Goal: Navigation & Orientation: Find specific page/section

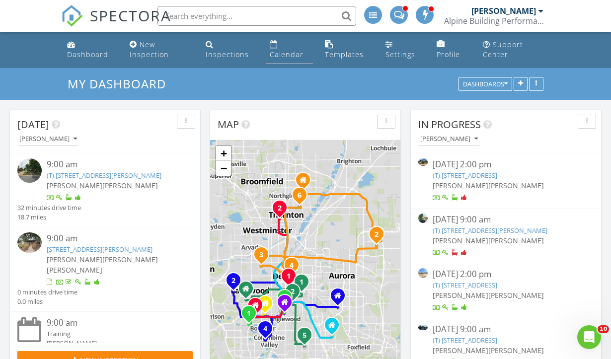
click at [280, 54] on div "Calendar" at bounding box center [287, 54] width 34 height 9
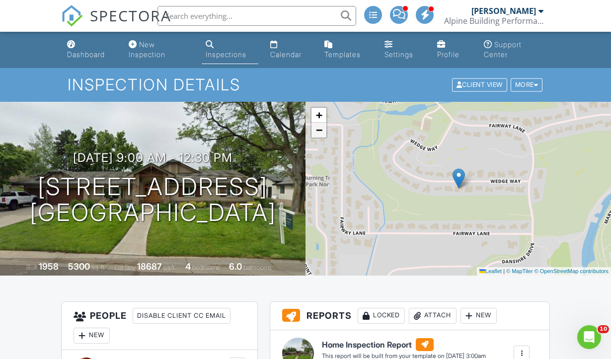
click at [319, 128] on span "−" at bounding box center [319, 130] width 6 height 12
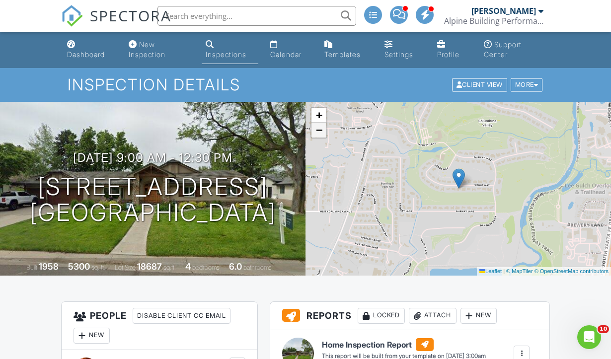
click at [319, 128] on span "−" at bounding box center [319, 130] width 6 height 12
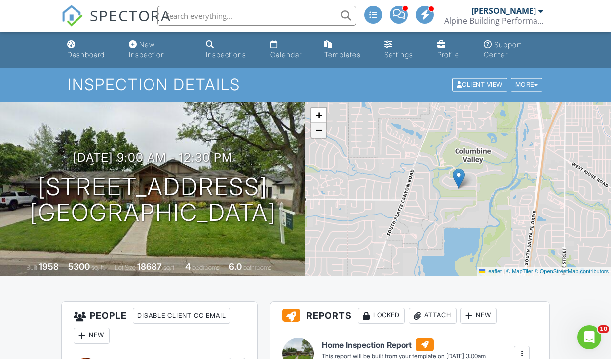
click at [319, 128] on span "−" at bounding box center [319, 130] width 6 height 12
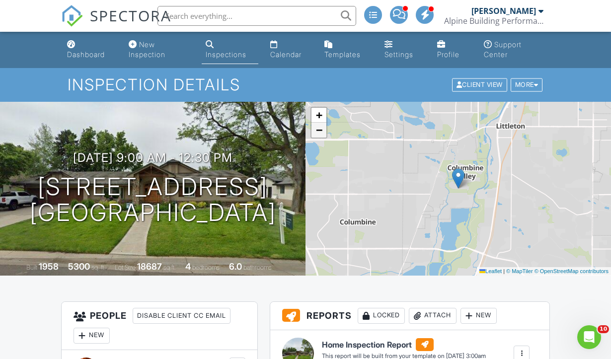
click at [319, 128] on span "−" at bounding box center [319, 130] width 6 height 12
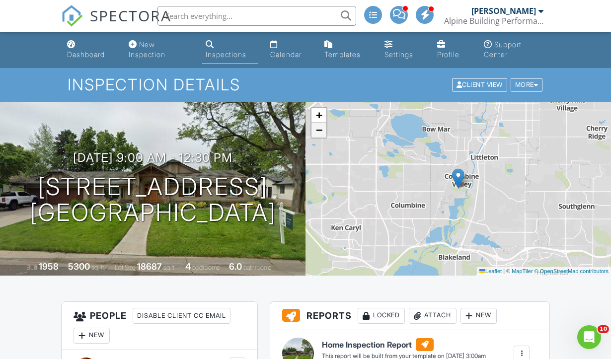
click at [319, 128] on span "−" at bounding box center [319, 130] width 6 height 12
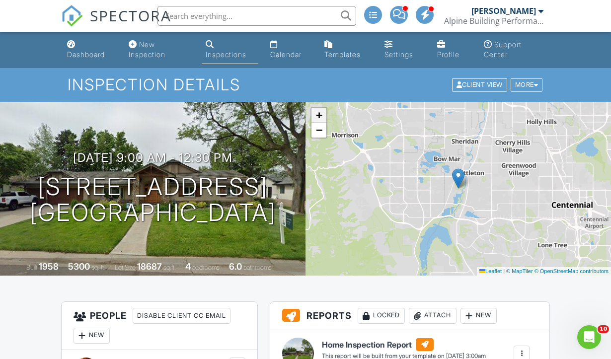
click at [321, 113] on span "+" at bounding box center [319, 115] width 6 height 12
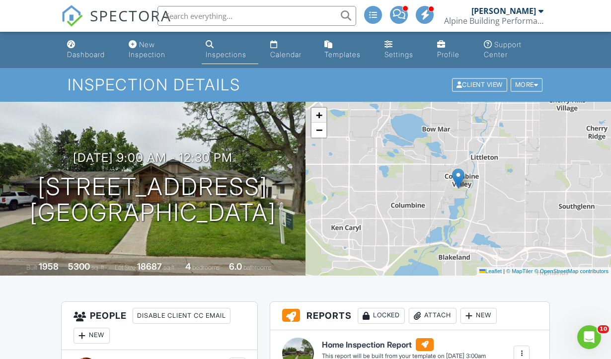
click at [321, 113] on span "+" at bounding box center [319, 115] width 6 height 12
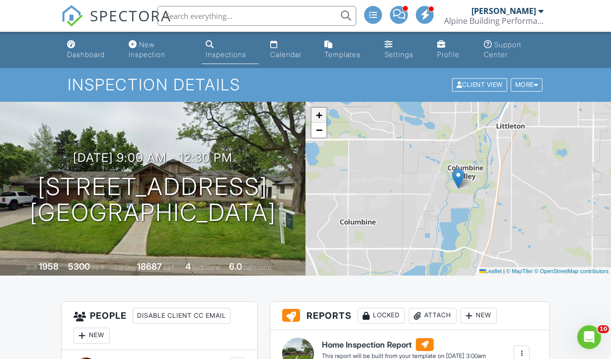
click at [321, 113] on span "+" at bounding box center [319, 115] width 6 height 12
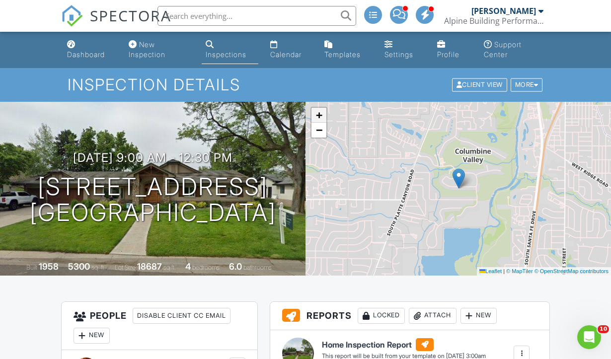
click at [321, 113] on span "+" at bounding box center [319, 115] width 6 height 12
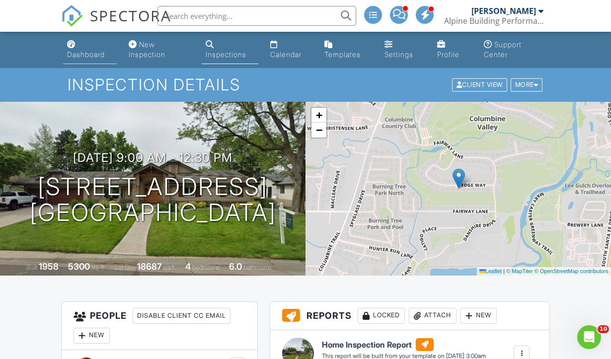
click at [86, 49] on link "Dashboard" at bounding box center [90, 50] width 54 height 28
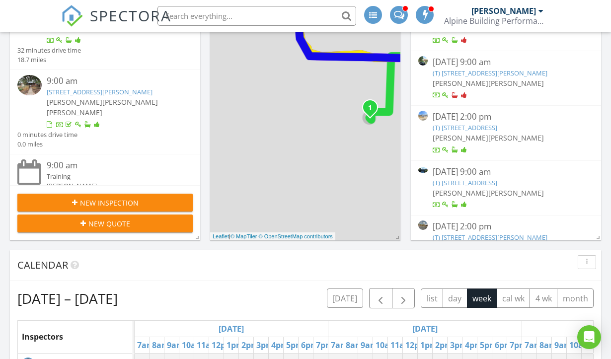
scroll to position [188, 0]
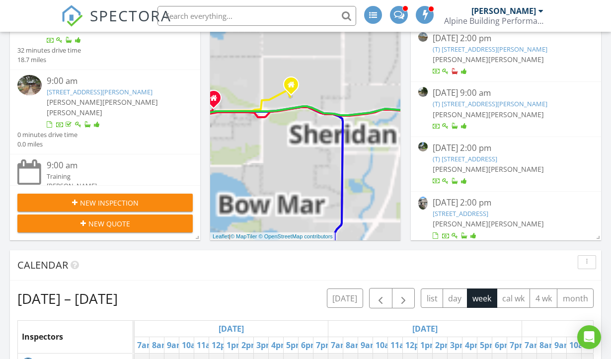
click at [469, 209] on link "4365 W Ponds Cir , Littleton, CO 80123" at bounding box center [460, 213] width 56 height 9
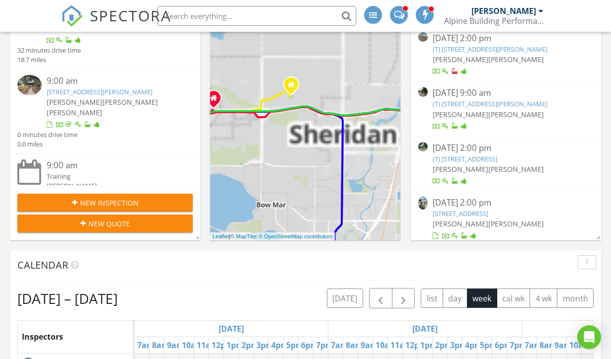
scroll to position [805, 611]
